Goal: Check status: Check status

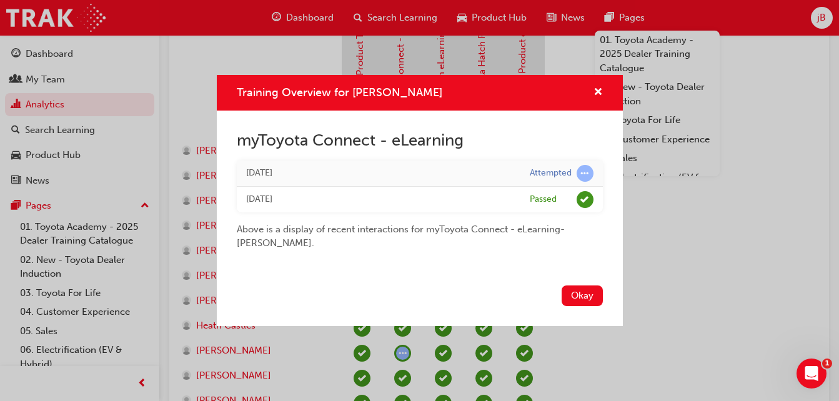
click at [589, 303] on button "Okay" at bounding box center [582, 296] width 41 height 21
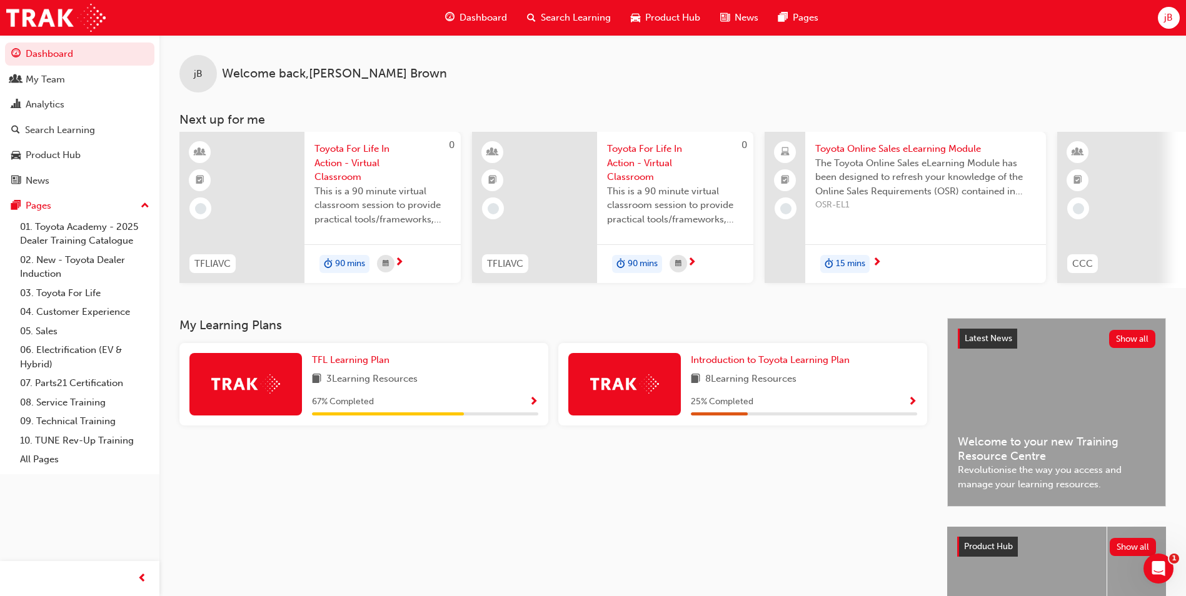
click at [569, 26] on div "Search Learning" at bounding box center [569, 18] width 104 height 26
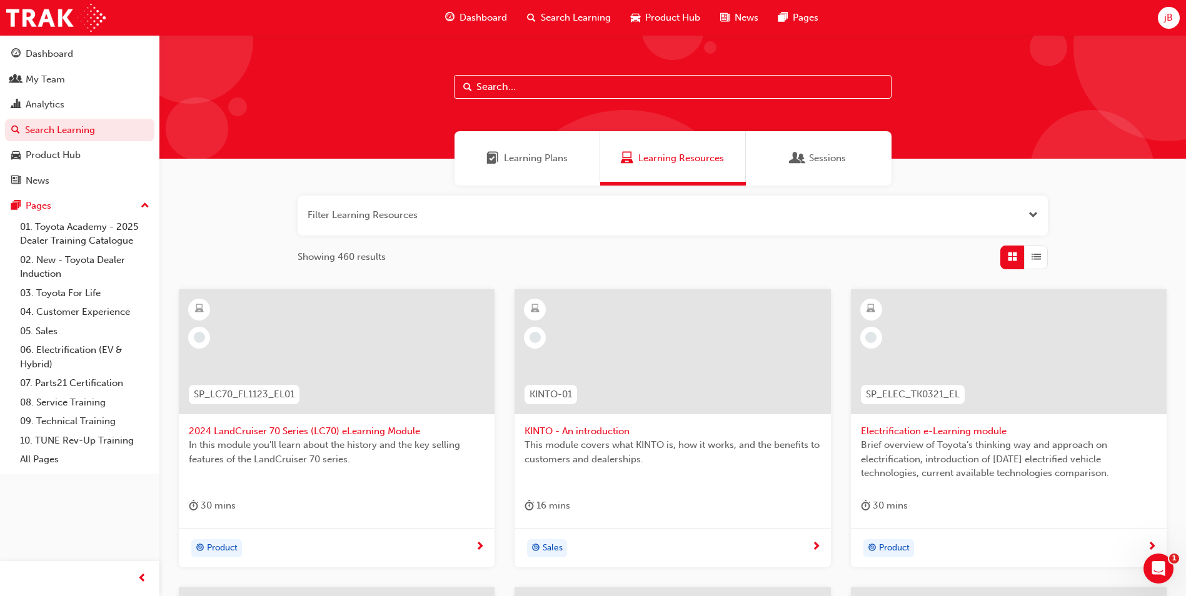
click at [469, 19] on span "Dashboard" at bounding box center [482, 18] width 47 height 14
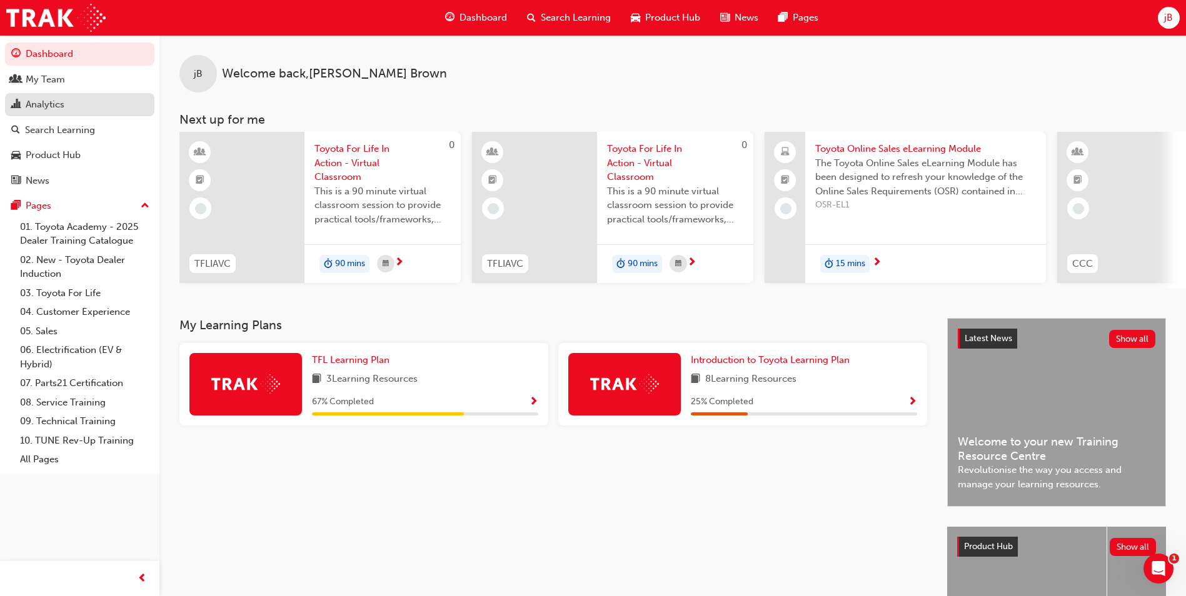
click at [98, 112] on div "Analytics" at bounding box center [79, 105] width 137 height 16
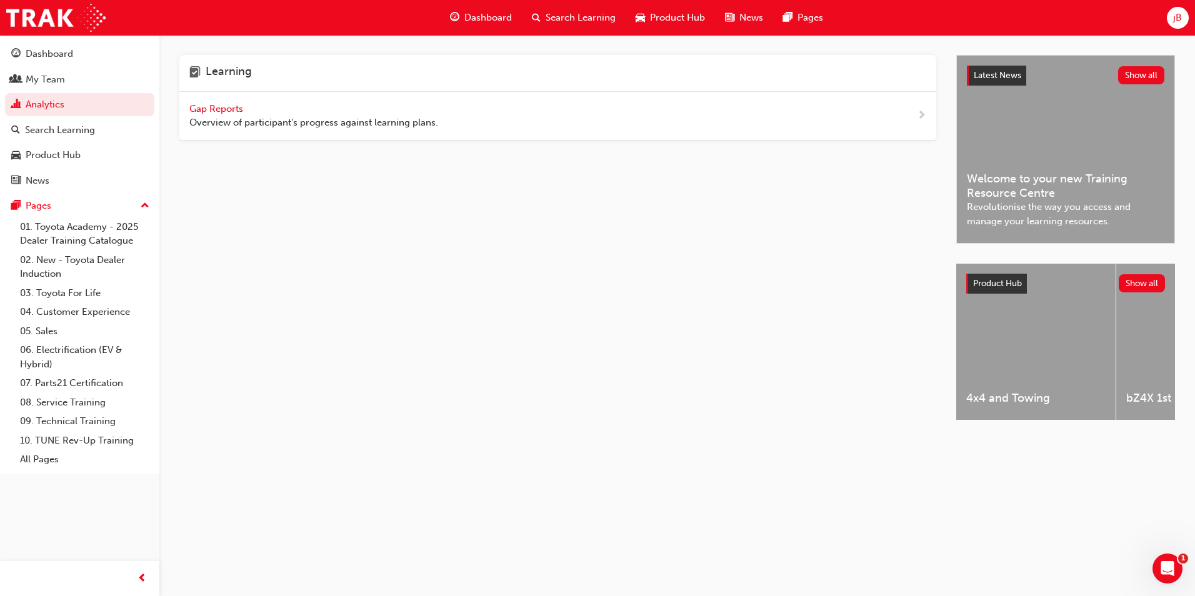
click at [236, 111] on span "Gap Reports" at bounding box center [217, 108] width 56 height 11
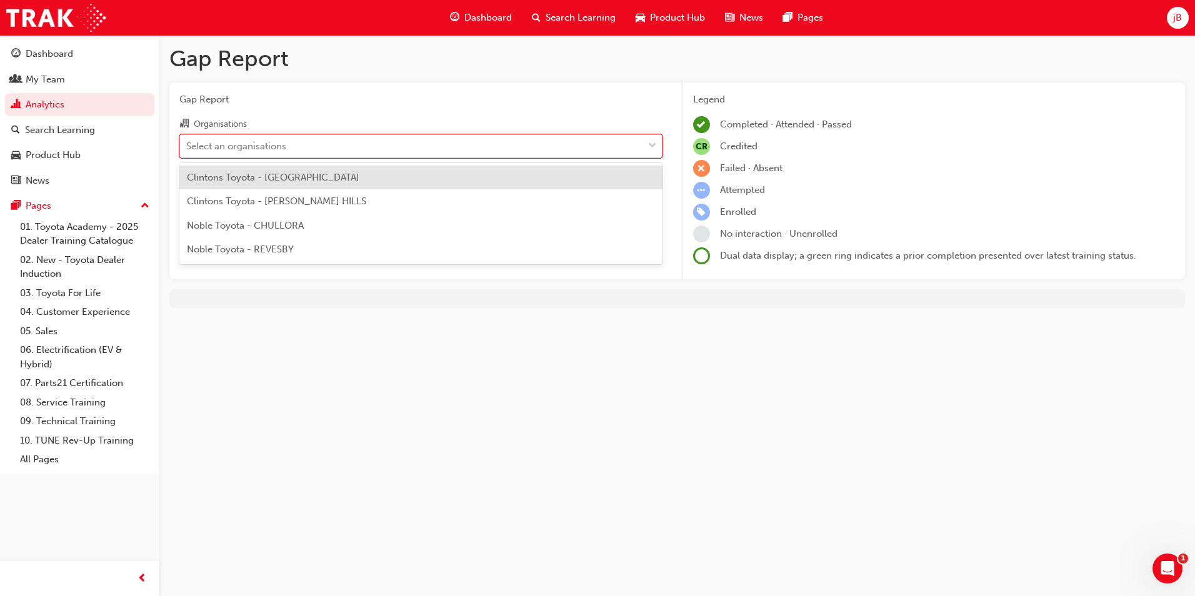
click at [256, 149] on div "Select an organisations" at bounding box center [236, 146] width 100 height 14
click at [187, 149] on input "Organisations option Clintons Toyota - [GEOGRAPHIC_DATA] focused, 1 of 4. 4 res…" at bounding box center [186, 145] width 1 height 11
click at [280, 180] on span "Clintons Toyota - [GEOGRAPHIC_DATA]" at bounding box center [273, 177] width 172 height 11
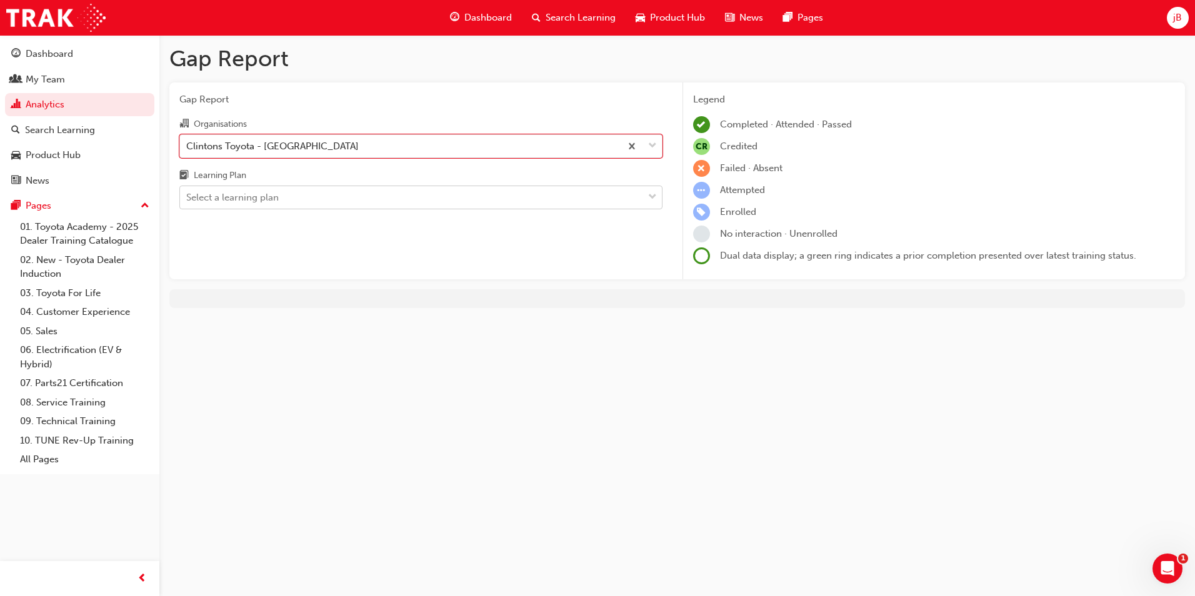
click at [325, 196] on div "Select a learning plan" at bounding box center [411, 198] width 463 height 22
click at [187, 196] on input "Learning Plan Select a learning plan" at bounding box center [186, 197] width 1 height 11
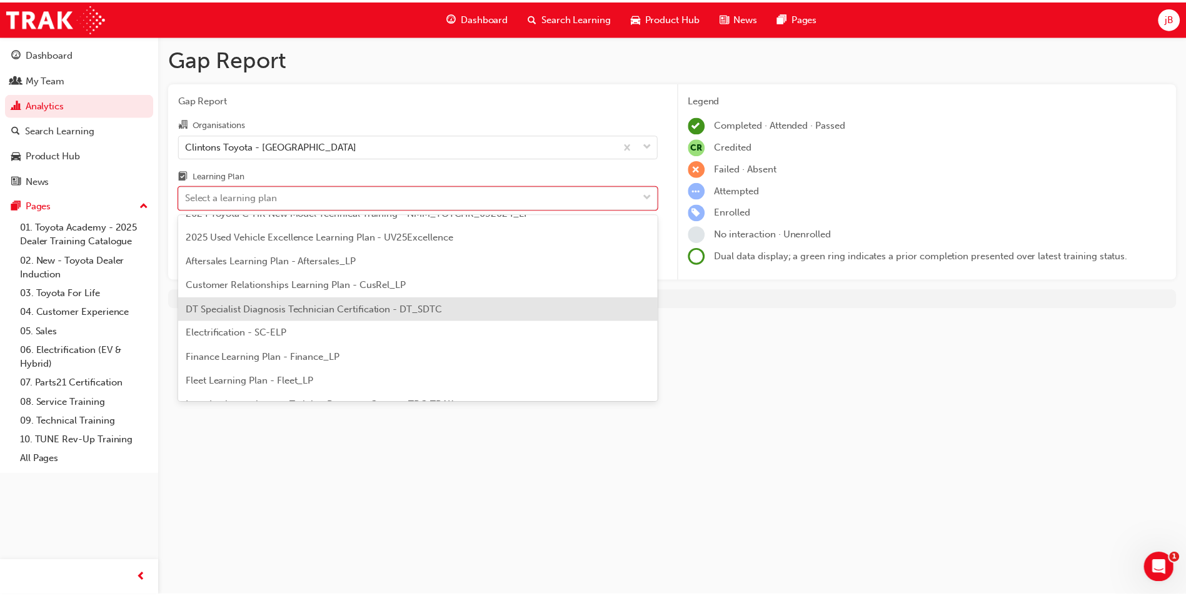
scroll to position [539, 0]
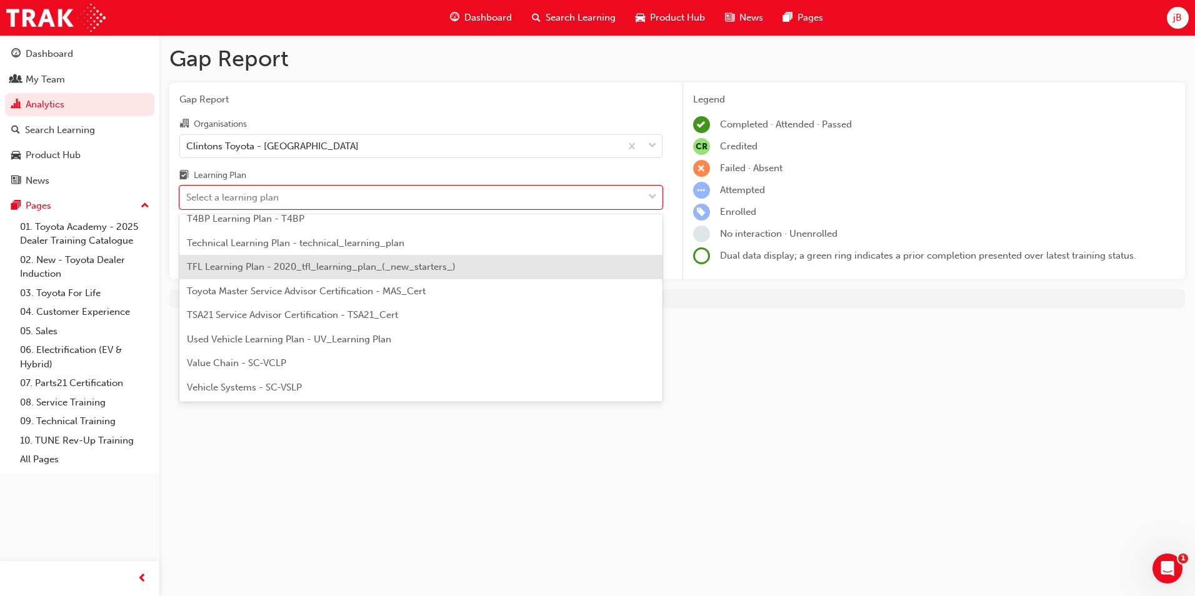
click at [346, 257] on div "TFL Learning Plan - 2020_tfl_learning_plan_(_new_starters_)" at bounding box center [420, 267] width 483 height 24
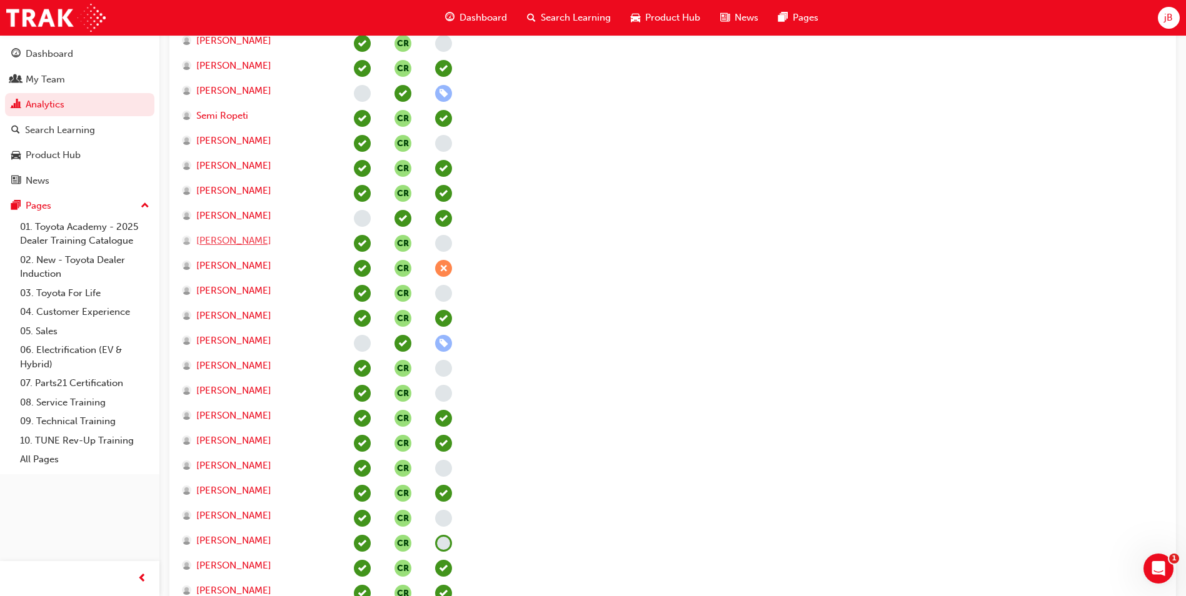
scroll to position [2419, 0]
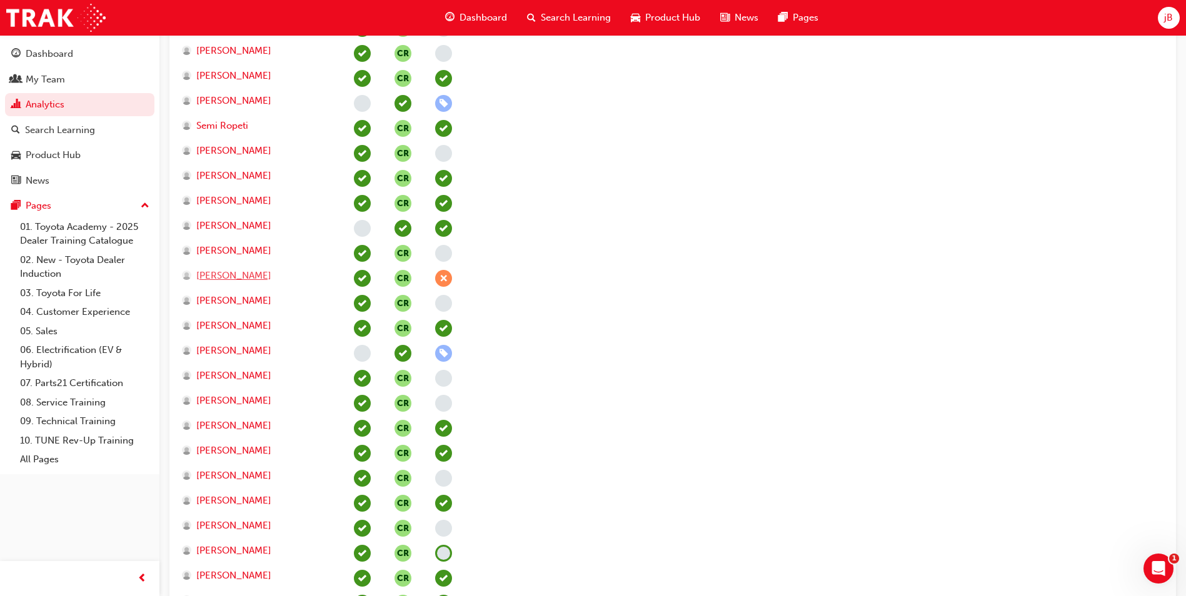
click at [243, 280] on span "[PERSON_NAME]" at bounding box center [233, 276] width 75 height 14
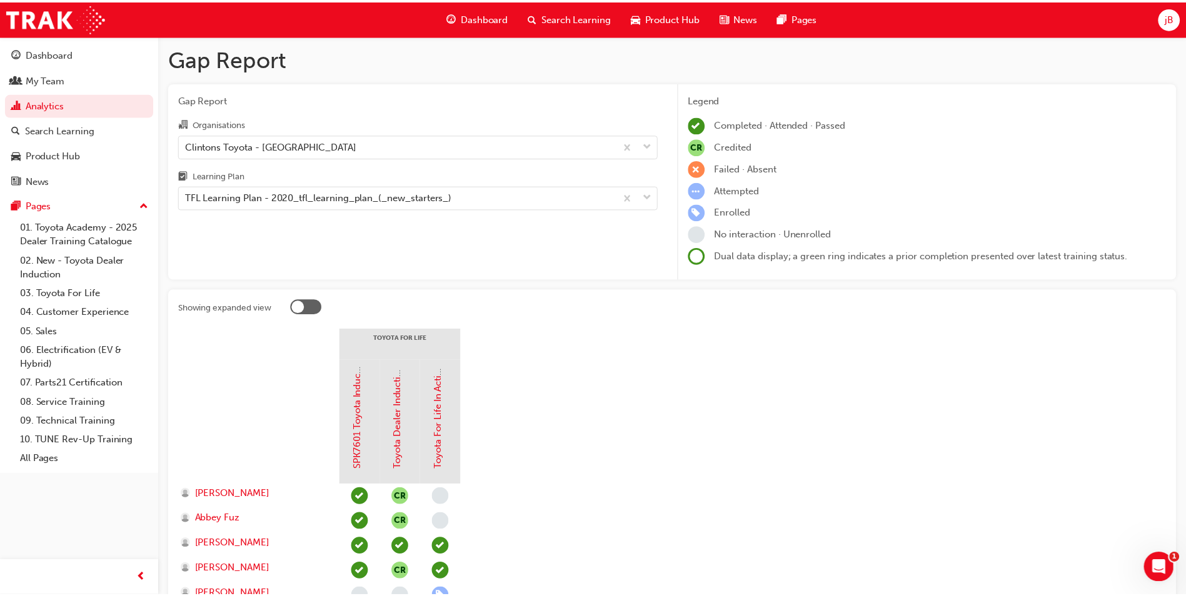
scroll to position [2419, 0]
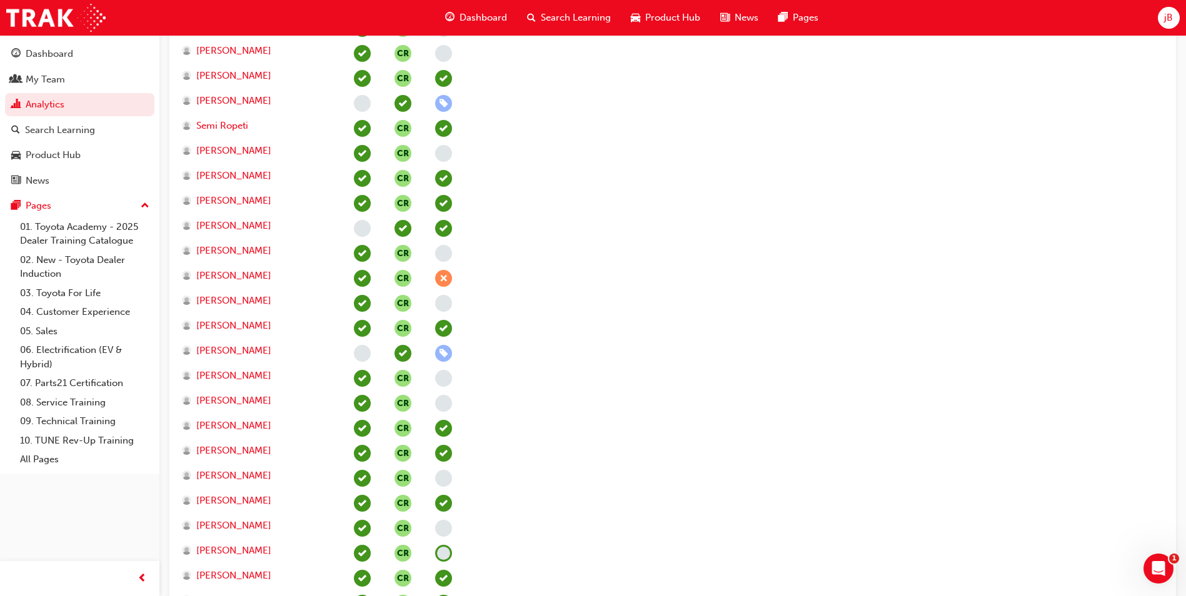
click at [443, 278] on span "learningRecordVerb_ABSENT-icon" at bounding box center [443, 278] width 17 height 17
